Goal: Information Seeking & Learning: Learn about a topic

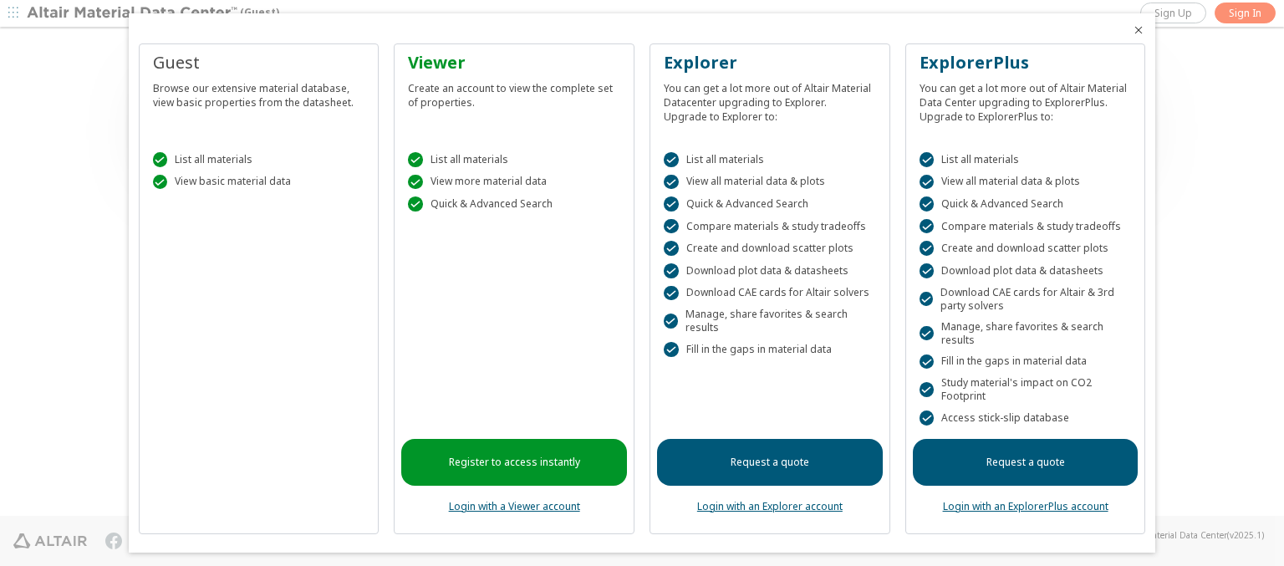
click at [1132, 30] on icon "Close" at bounding box center [1138, 29] width 13 height 13
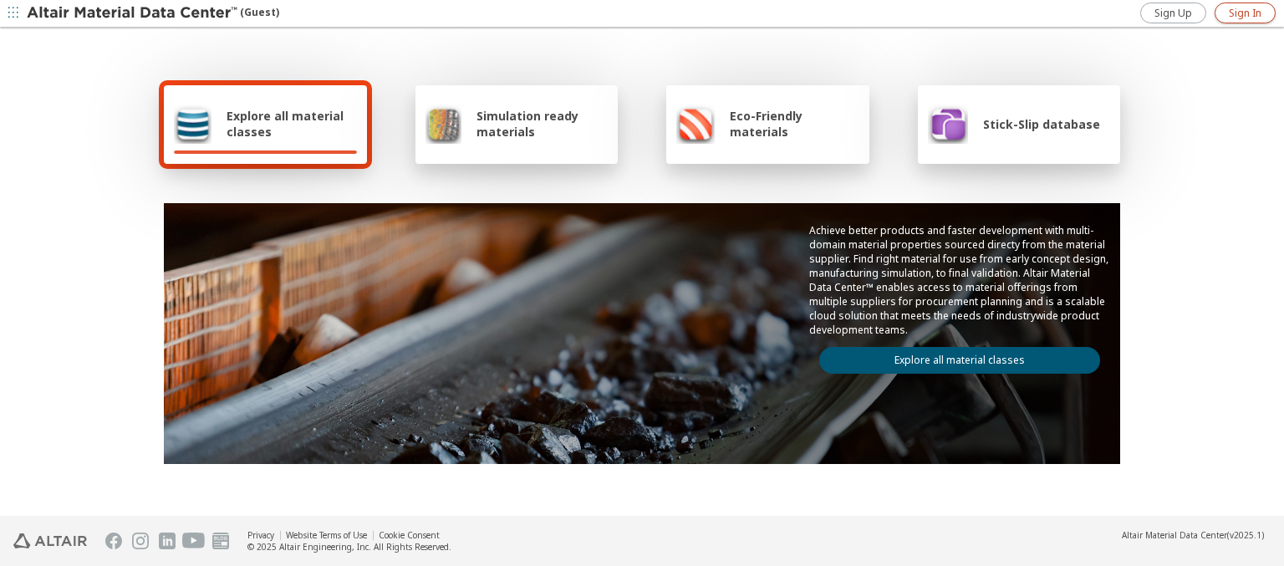
click at [1245, 13] on span "Sign In" at bounding box center [1245, 13] width 33 height 13
click at [133, 13] on img at bounding box center [133, 13] width 213 height 17
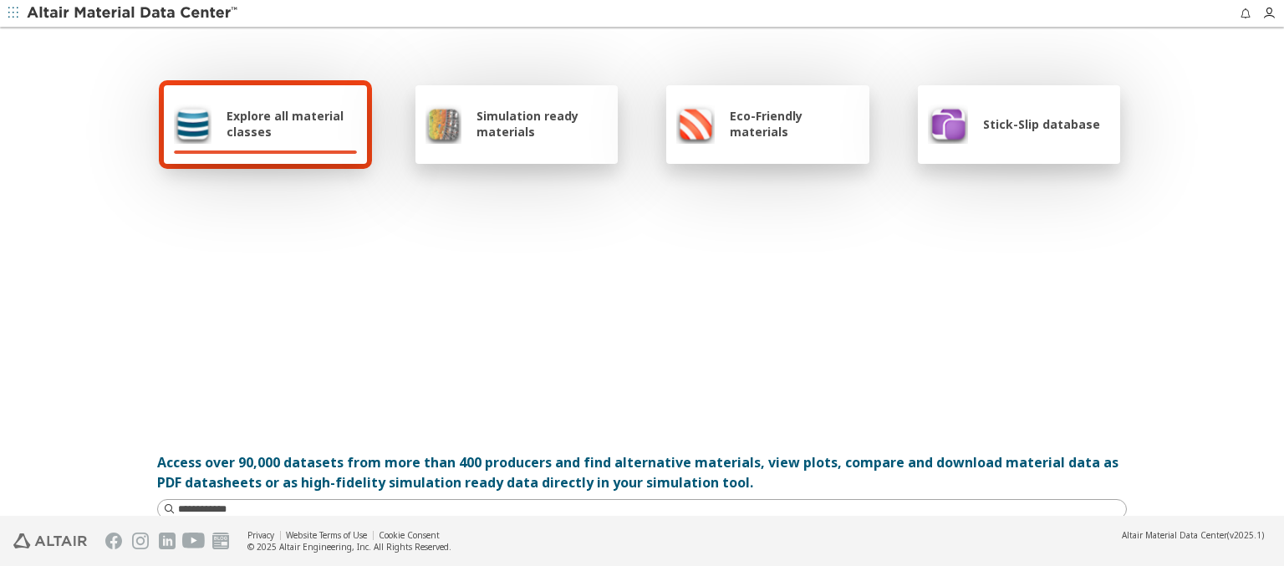
click at [285, 124] on span "Explore all material classes" at bounding box center [292, 124] width 130 height 32
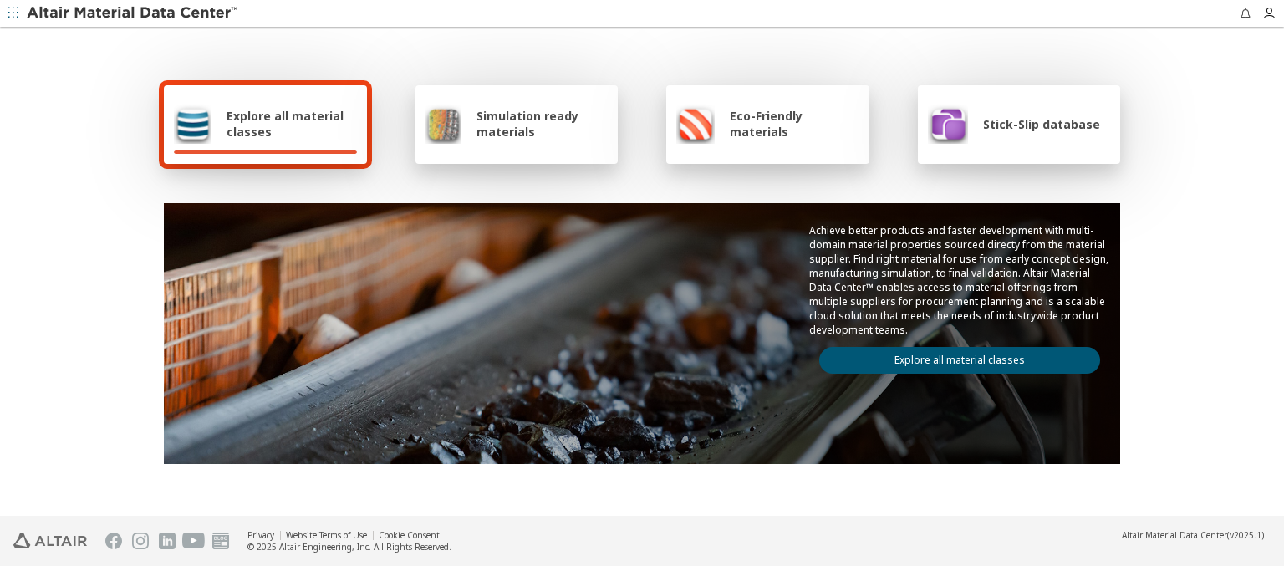
click at [953, 356] on link "Explore all material classes" at bounding box center [960, 360] width 281 height 27
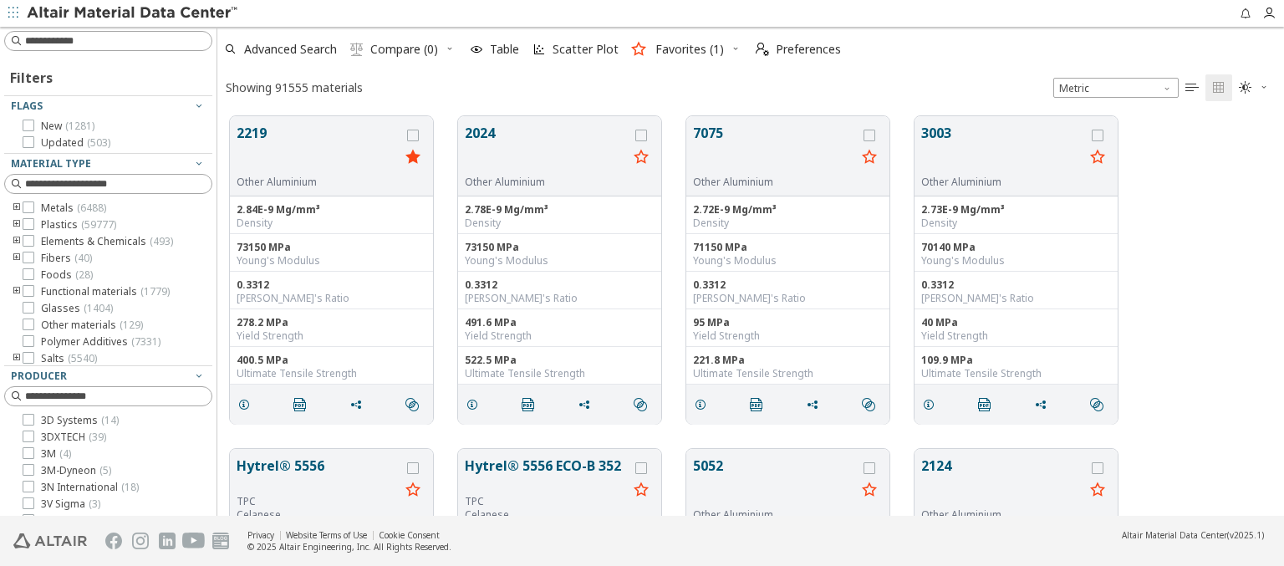
scroll to position [400, 1054]
type input "****"
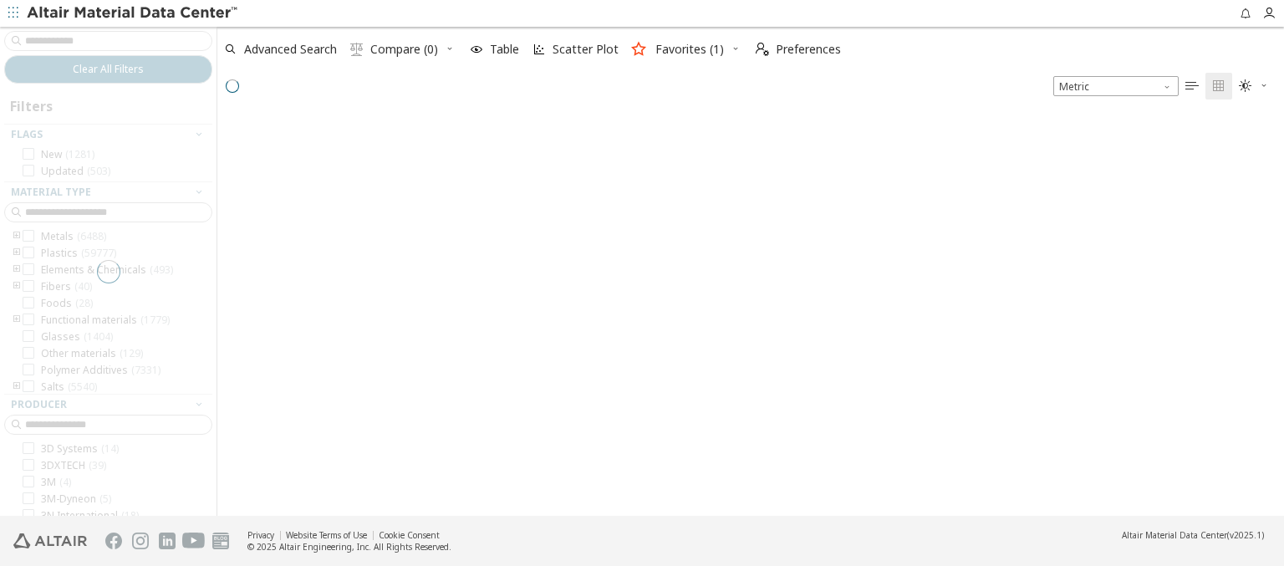
scroll to position [397, 1054]
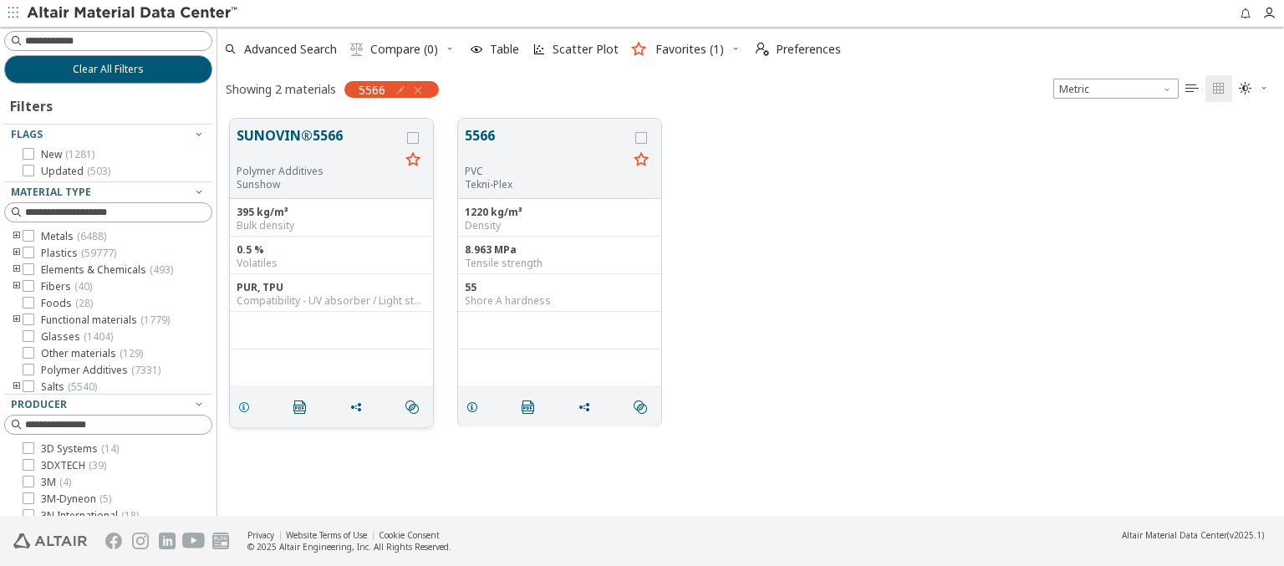
click at [247, 406] on icon "grid" at bounding box center [243, 407] width 13 height 13
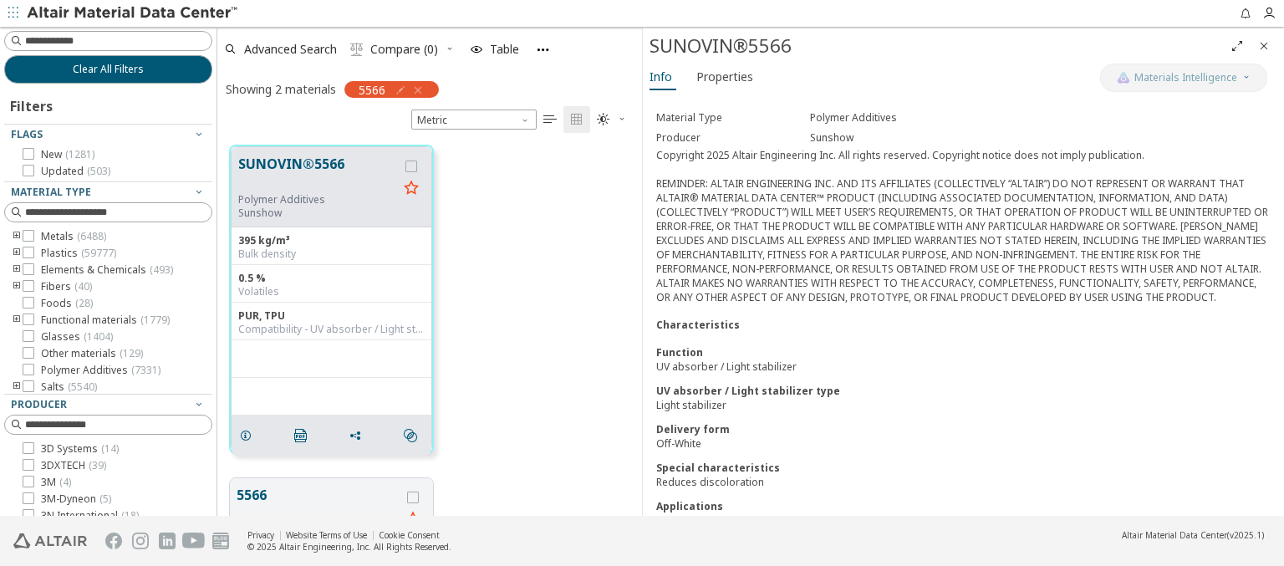
click at [133, 13] on img at bounding box center [133, 13] width 213 height 17
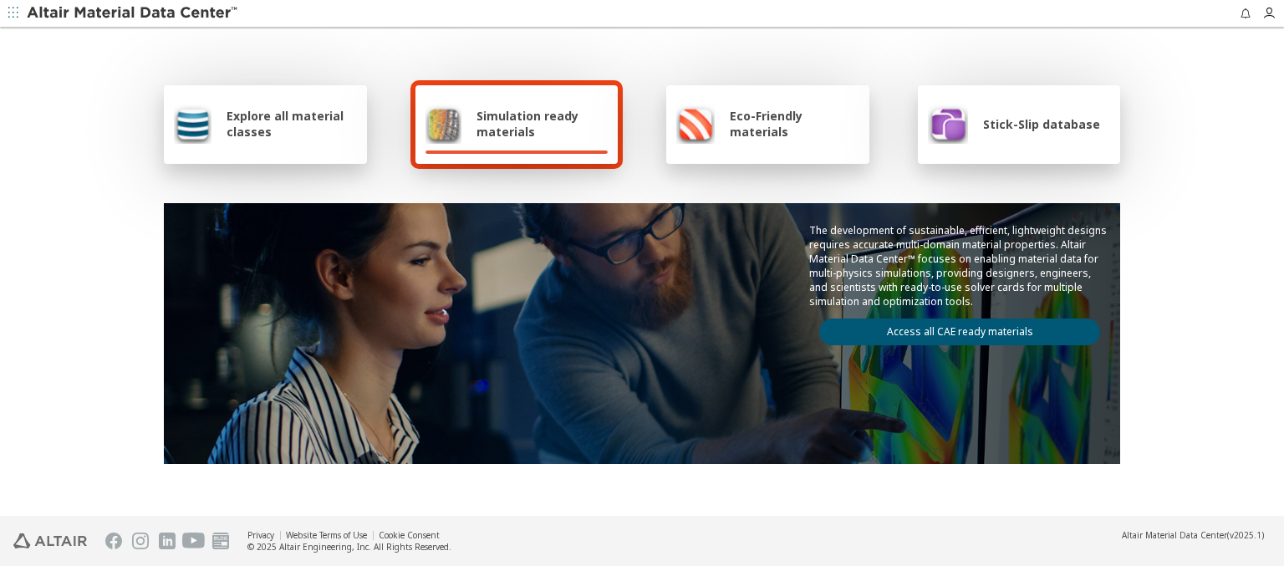
click at [293, 116] on span "Explore all material classes" at bounding box center [292, 124] width 130 height 32
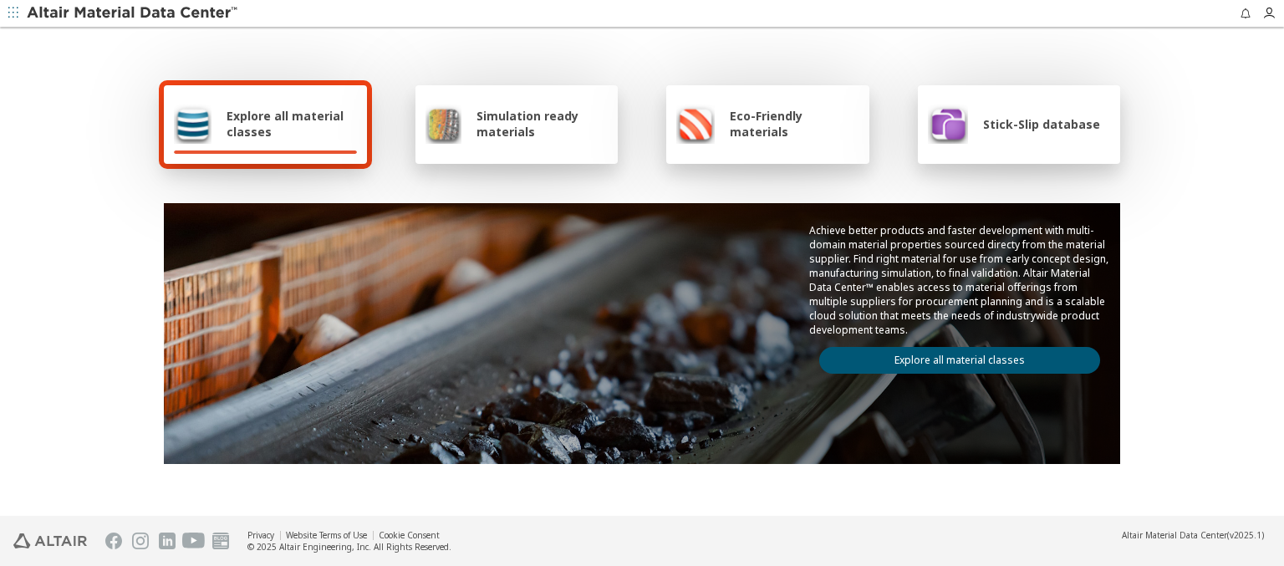
click at [1019, 362] on link "Explore all material classes" at bounding box center [960, 360] width 281 height 27
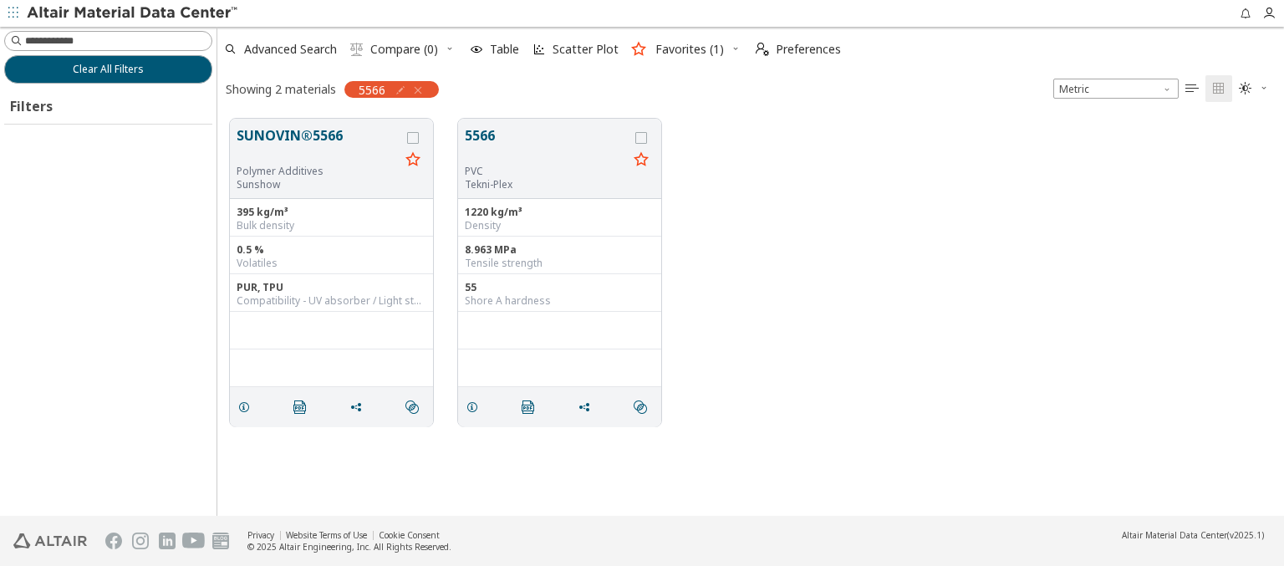
scroll to position [397, 1054]
